Goal: Information Seeking & Learning: Learn about a topic

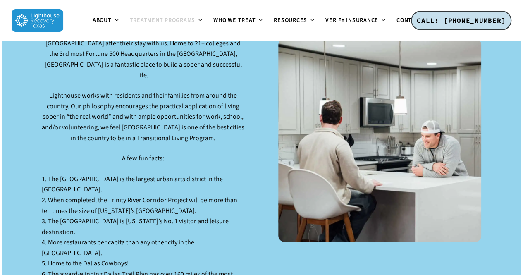
scroll to position [1261, 0]
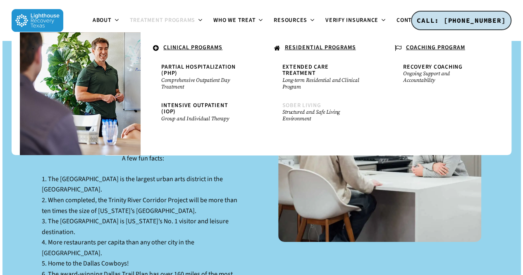
click at [292, 101] on span "Sober Living" at bounding box center [301, 105] width 39 height 8
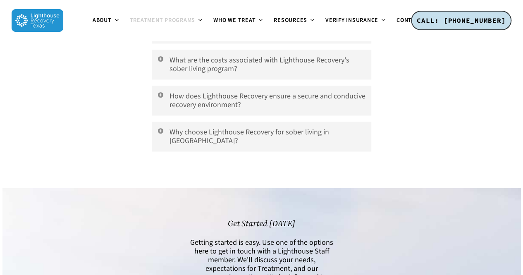
scroll to position [3872, 0]
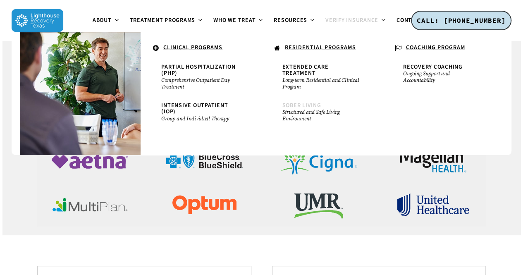
click at [298, 109] on small "Structured and Safe Living Environment" at bounding box center [321, 115] width 79 height 13
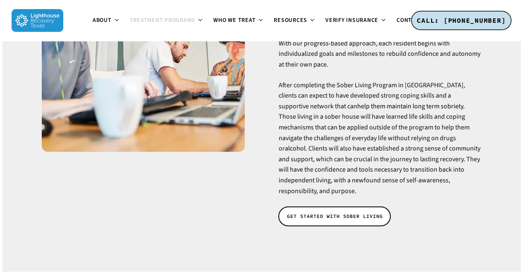
scroll to position [213, 0]
click at [292, 212] on span "GET STARTED WITH SOBER LIVING" at bounding box center [335, 216] width 96 height 8
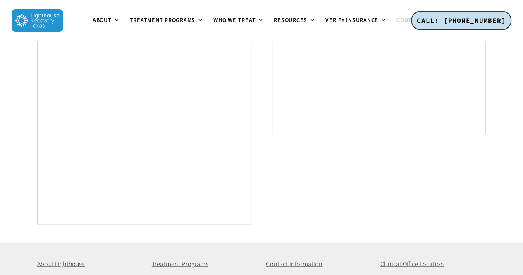
scroll to position [531, 0]
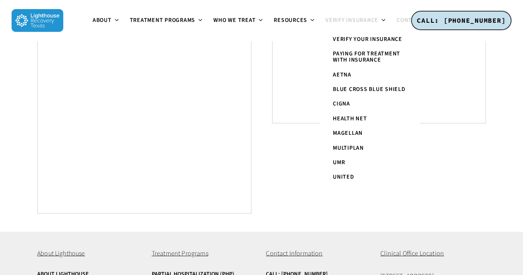
click at [358, 17] on span "Verify Insurance" at bounding box center [352, 20] width 53 height 8
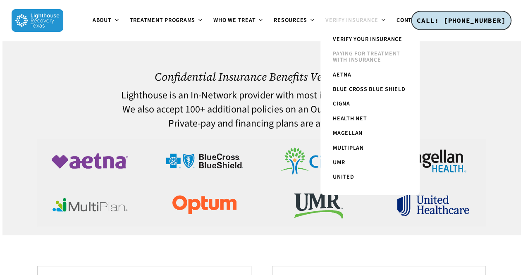
click at [366, 60] on span "Paying for Treatment with Insurance" at bounding box center [366, 57] width 67 height 14
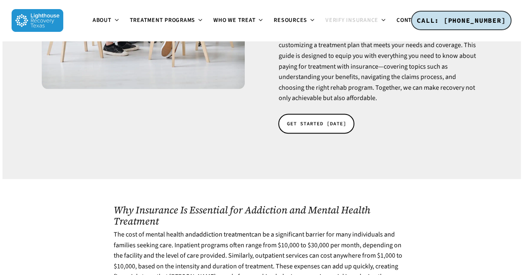
scroll to position [351, 0]
click at [301, 120] on span "GET STARTED [DATE]" at bounding box center [317, 124] width 60 height 8
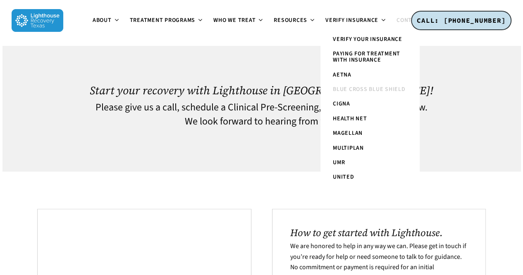
click at [349, 89] on span "Blue Cross Blue Shield" at bounding box center [369, 89] width 73 height 8
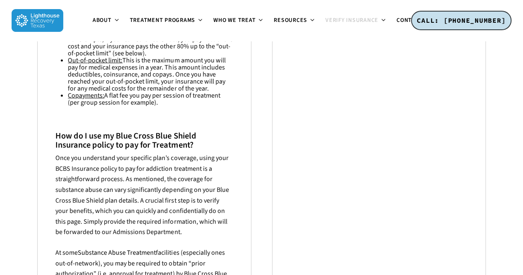
scroll to position [1178, 0]
